Goal: Task Accomplishment & Management: Complete application form

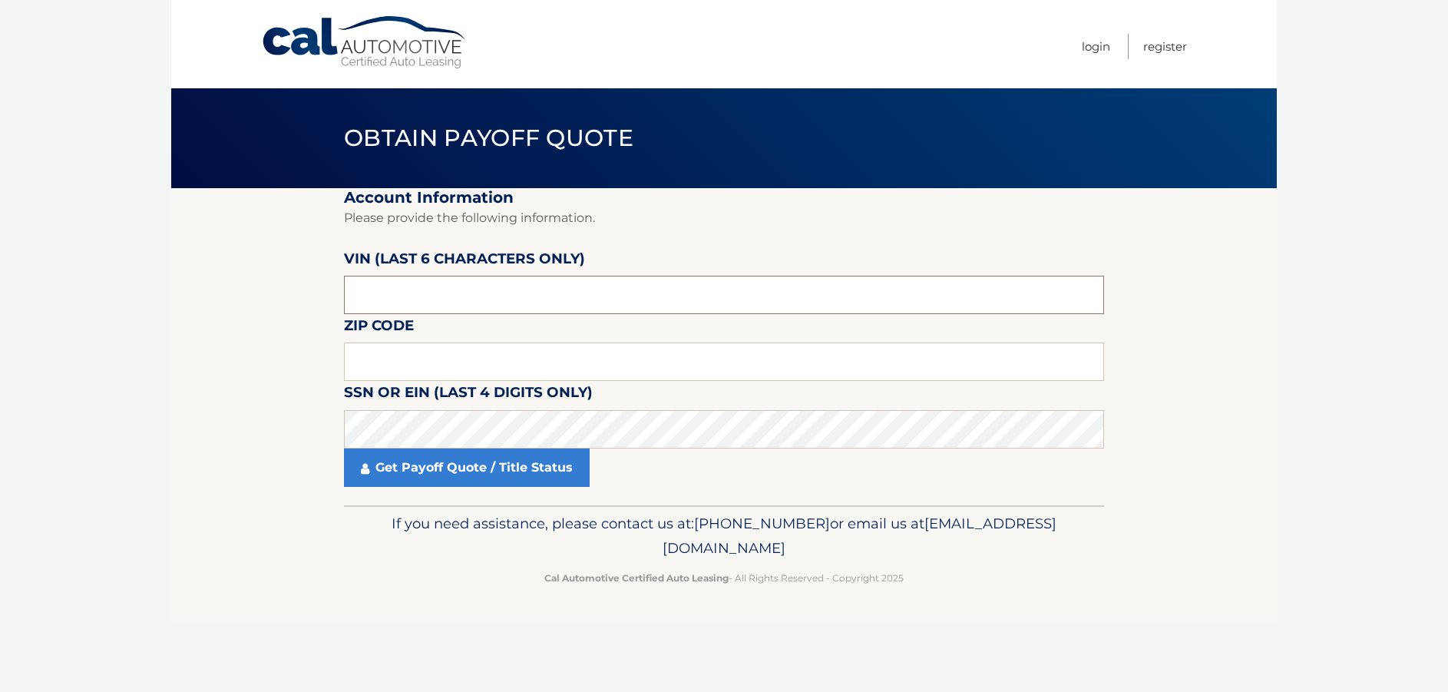
click at [495, 299] on input "text" at bounding box center [724, 295] width 760 height 38
click at [371, 311] on input "text" at bounding box center [724, 295] width 760 height 38
type input "218295"
click at [392, 368] on input "text" at bounding box center [724, 361] width 760 height 38
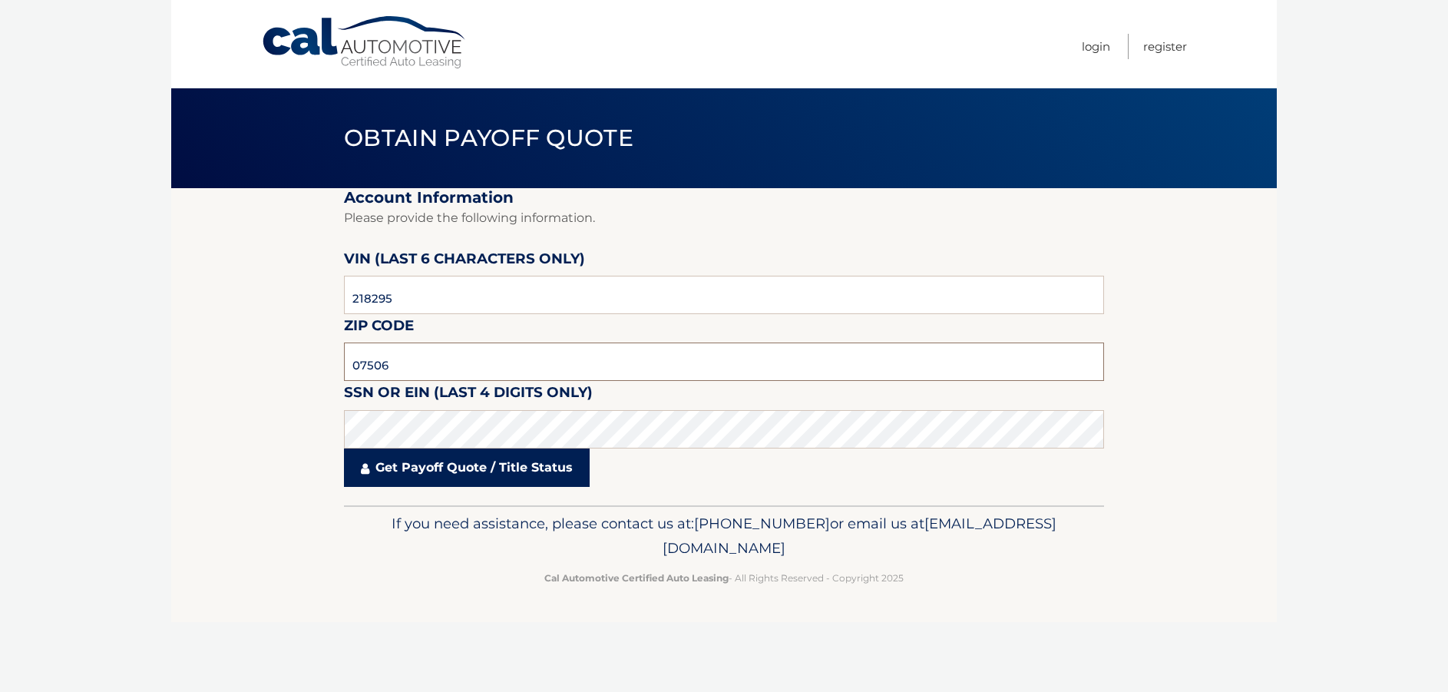
type input "07506"
click at [485, 468] on link "Get Payoff Quote / Title Status" at bounding box center [467, 467] width 246 height 38
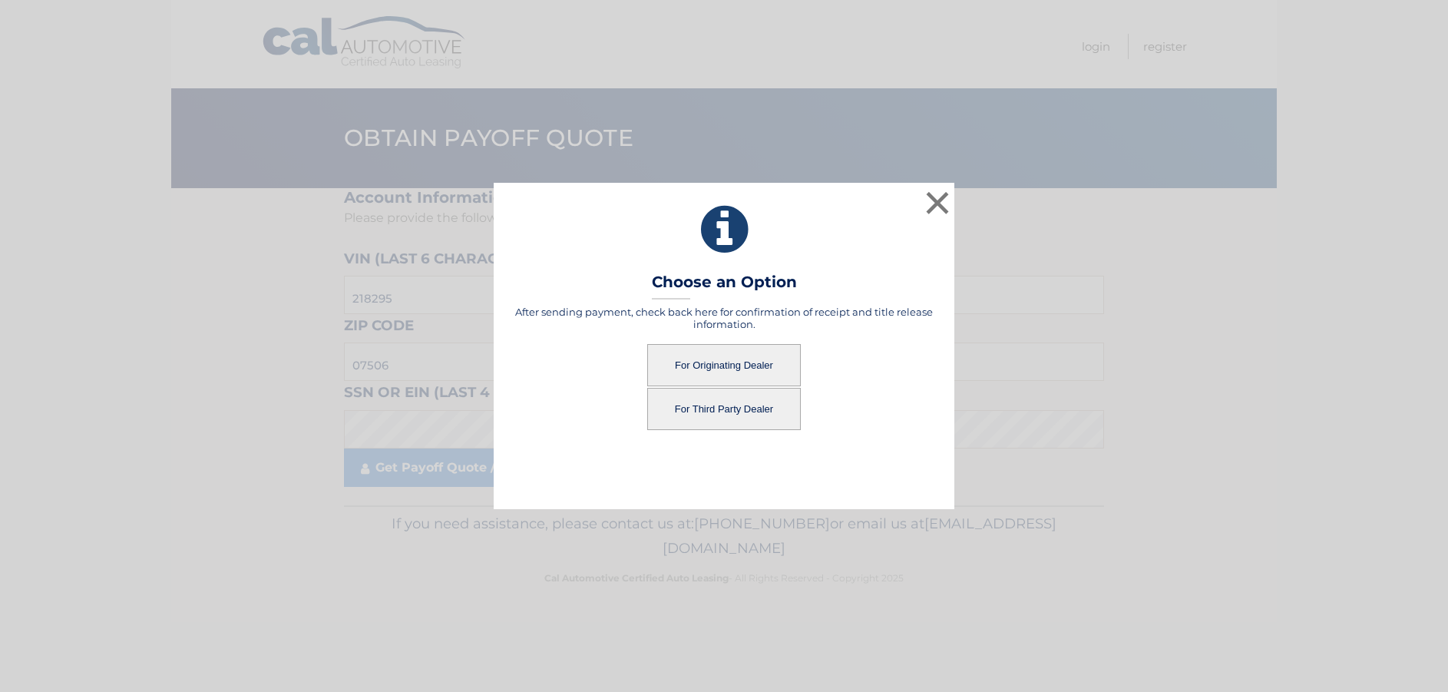
click at [726, 412] on button "For Third Party Dealer" at bounding box center [724, 409] width 154 height 42
